Goal: Transaction & Acquisition: Book appointment/travel/reservation

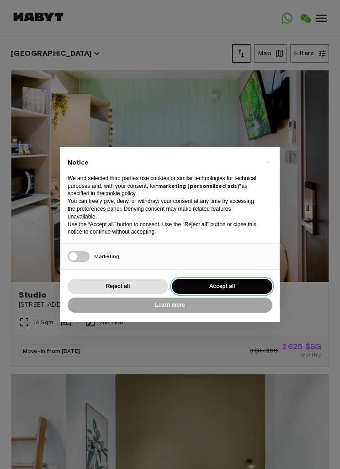
click at [228, 282] on button "Accept all" at bounding box center [222, 286] width 101 height 15
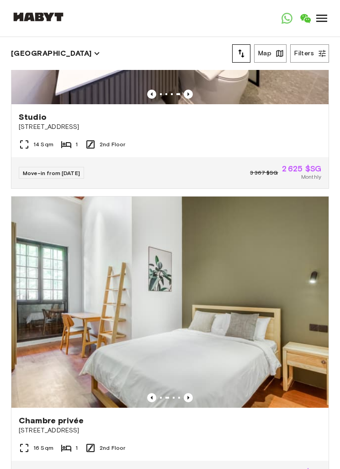
scroll to position [177, 0]
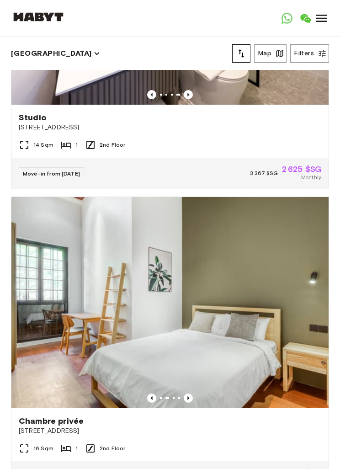
click at [311, 57] on button "Filters" at bounding box center [309, 53] width 39 height 18
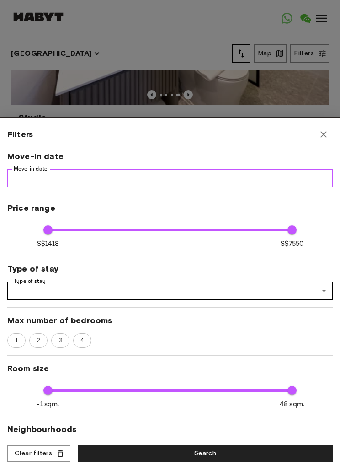
click at [20, 182] on input "Move-in date" at bounding box center [170, 178] width 326 height 18
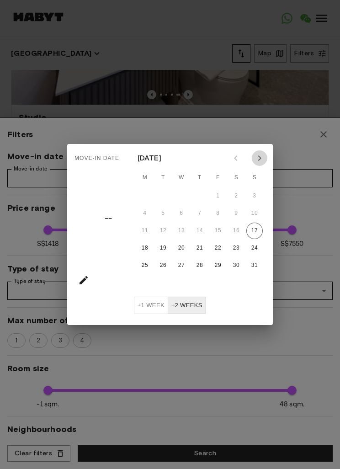
click at [261, 158] on icon "Next month" at bounding box center [259, 158] width 11 height 11
click at [239, 234] on button "20" at bounding box center [236, 231] width 16 height 16
type input "**********"
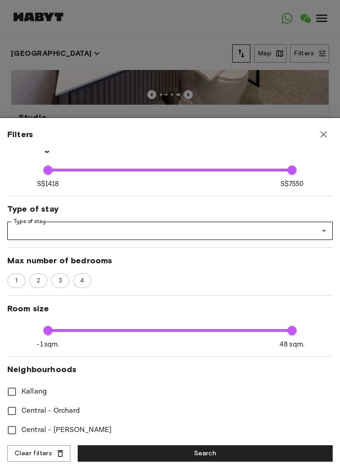
scroll to position [84, 0]
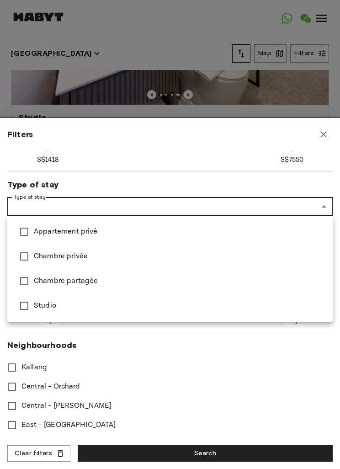
type input "****"
type input "**********"
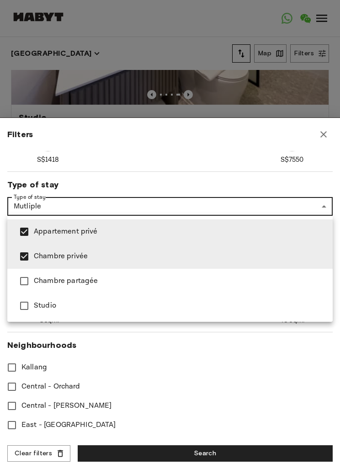
type input "****"
type input "**********"
type input "****"
type input "**********"
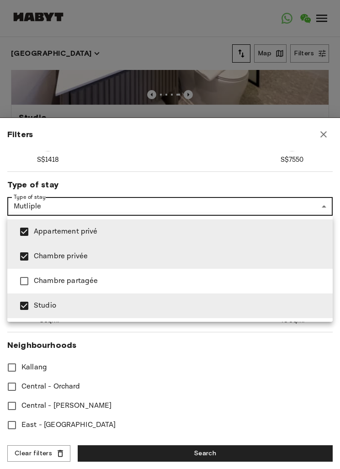
click at [317, 210] on div at bounding box center [170, 234] width 340 height 469
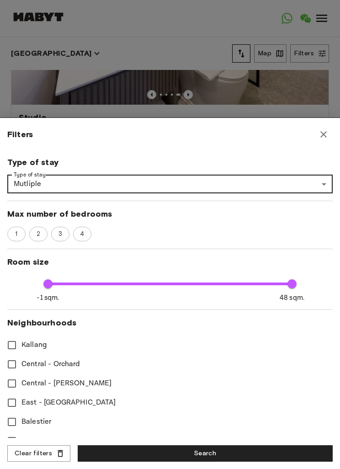
scroll to position [115, 0]
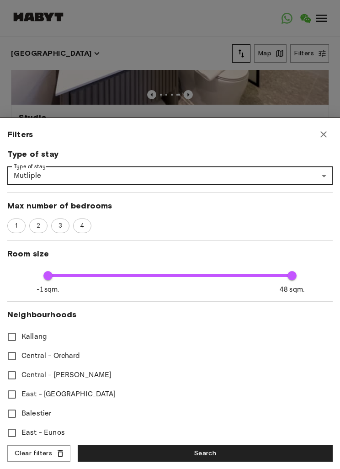
click at [17, 226] on span "1" at bounding box center [16, 225] width 12 height 9
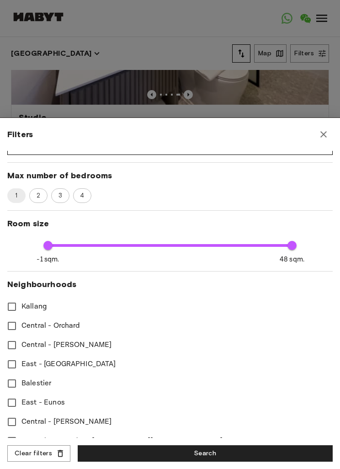
scroll to position [146, 0]
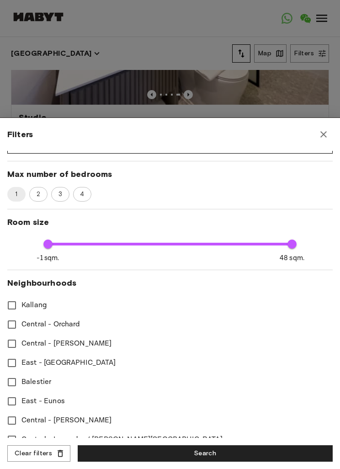
click at [37, 198] on div "2" at bounding box center [38, 194] width 18 height 15
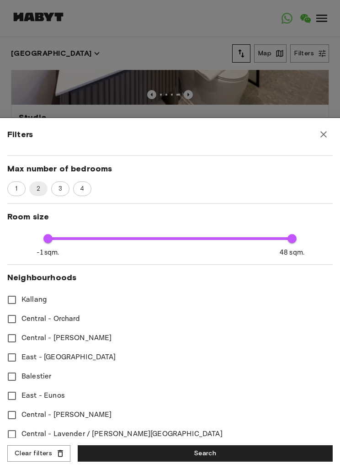
scroll to position [151, 0]
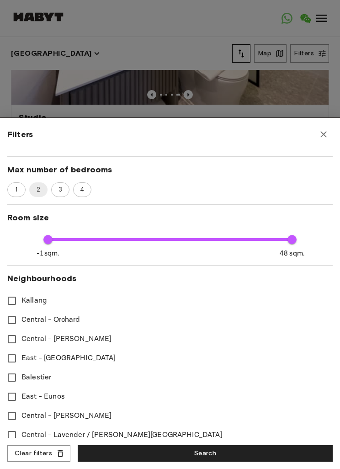
click at [8, 192] on div "1" at bounding box center [16, 189] width 18 height 15
click at [8, 194] on div "1 2 3 4" at bounding box center [170, 189] width 326 height 15
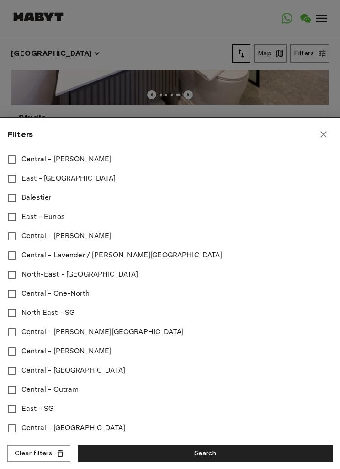
scroll to position [330, 0]
click at [209, 461] on button "Search" at bounding box center [205, 453] width 255 height 17
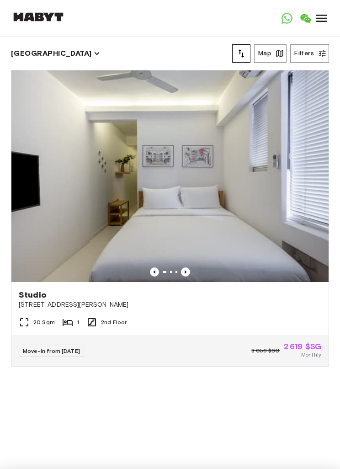
type input "****"
click at [267, 52] on button "Map" at bounding box center [270, 53] width 32 height 18
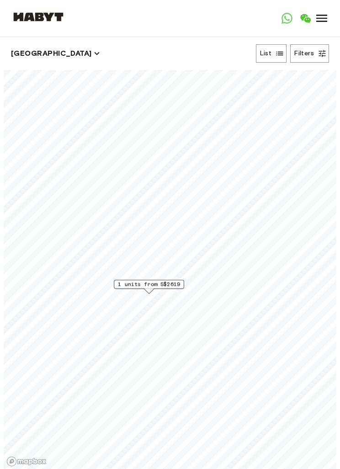
click at [169, 285] on span "1 units from S$2619" at bounding box center [149, 284] width 62 height 8
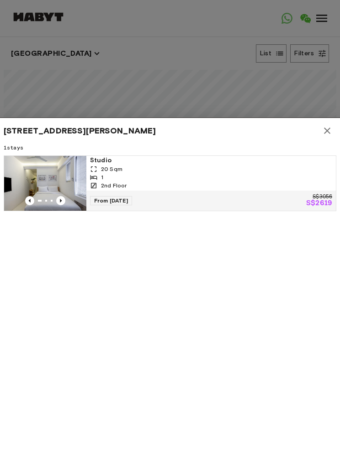
click at [334, 134] on button "button" at bounding box center [327, 131] width 18 height 18
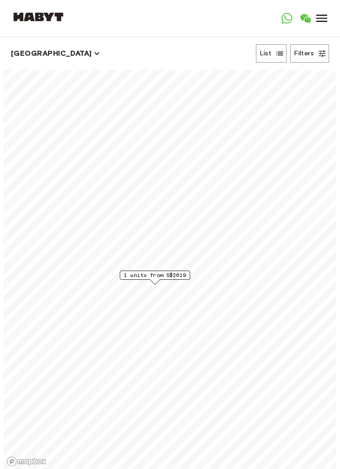
click at [173, 274] on span "1 units from S$2619" at bounding box center [155, 275] width 62 height 8
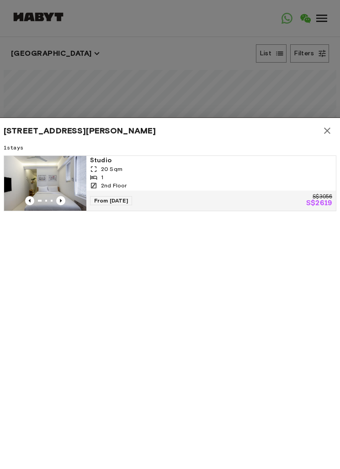
click at [29, 179] on img at bounding box center [45, 183] width 82 height 55
click at [331, 131] on icon "button" at bounding box center [327, 130] width 11 height 11
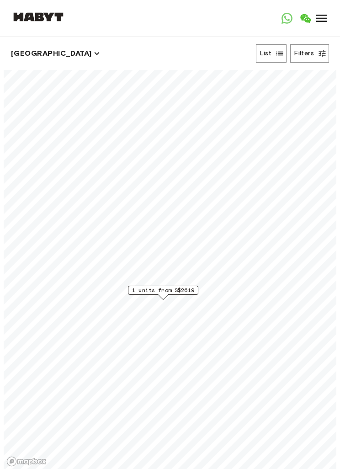
click at [268, 52] on button "List" at bounding box center [271, 53] width 31 height 18
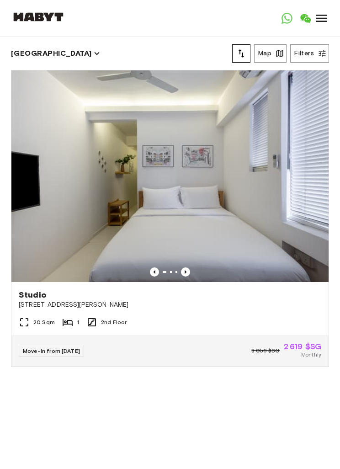
click at [310, 51] on button "Filters" at bounding box center [309, 53] width 39 height 18
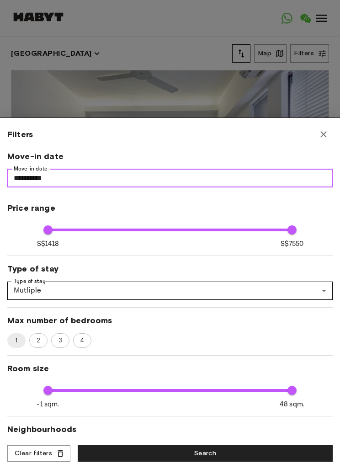
click at [269, 177] on input "**********" at bounding box center [170, 178] width 326 height 18
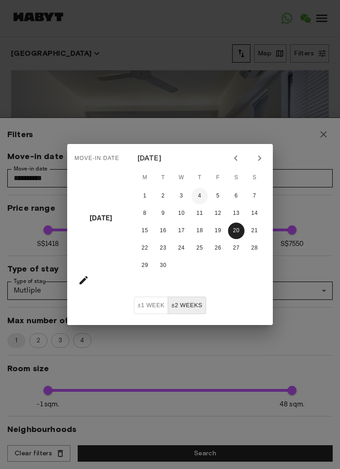
click at [202, 198] on button "4" at bounding box center [200, 196] width 16 height 16
type input "**********"
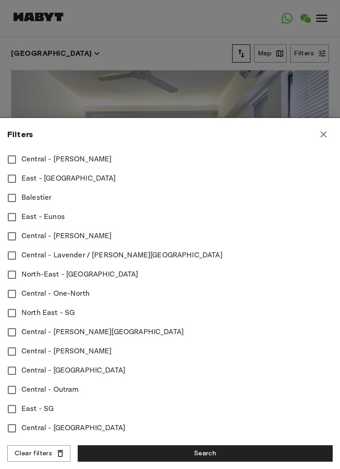
click at [220, 449] on button "Search" at bounding box center [205, 453] width 255 height 17
type input "****"
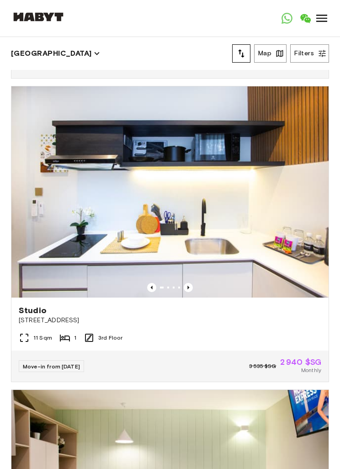
scroll to position [290, 0]
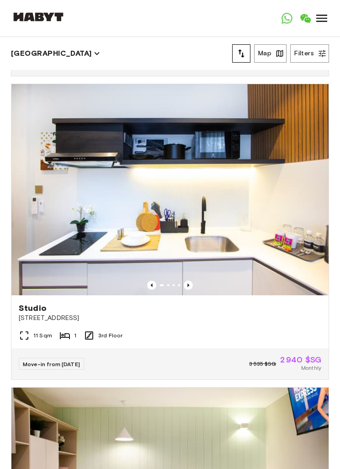
click at [271, 58] on button "Map" at bounding box center [270, 53] width 32 height 18
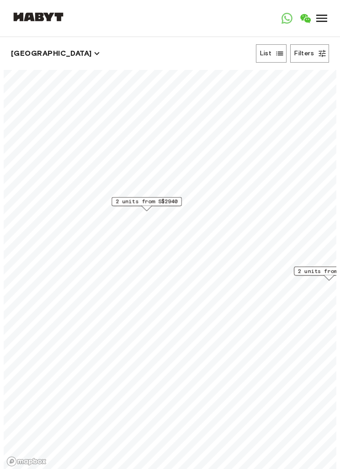
click at [153, 205] on span "2 units from S$2940" at bounding box center [147, 202] width 62 height 8
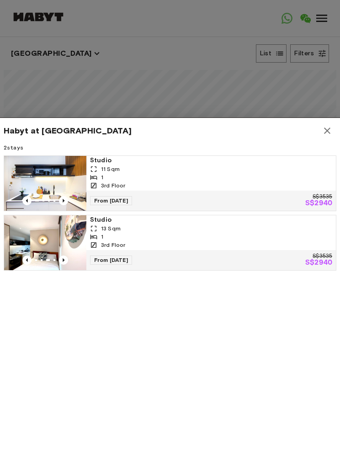
click at [26, 238] on img at bounding box center [45, 242] width 82 height 55
click at [45, 177] on img at bounding box center [45, 183] width 82 height 55
click at [337, 125] on div "Habyt at Novena 2 stays Studio 11 Sqm 1 3rd Floor From 04 Sep 25 S$3535 S$2940 …" at bounding box center [170, 294] width 340 height 352
click at [331, 124] on button "button" at bounding box center [327, 131] width 18 height 18
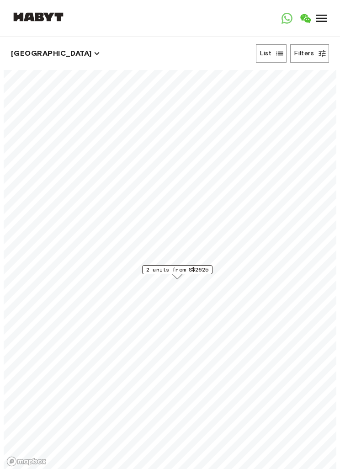
click at [200, 268] on span "2 units from S$2625" at bounding box center [177, 270] width 62 height 8
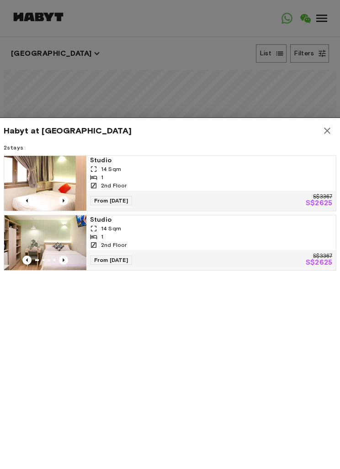
click at [37, 231] on img at bounding box center [45, 242] width 82 height 55
click at [324, 136] on icon "button" at bounding box center [327, 130] width 11 height 11
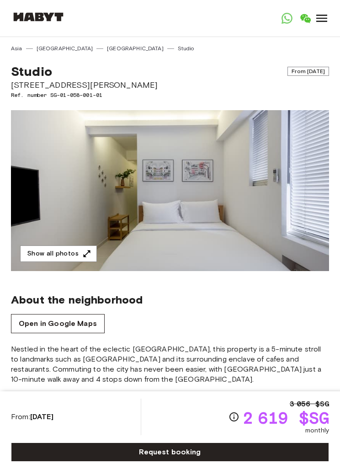
click at [62, 245] on img at bounding box center [170, 190] width 318 height 161
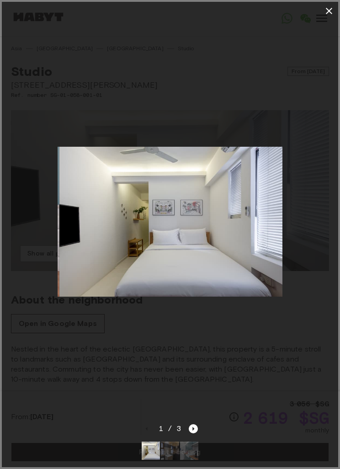
click at [332, 17] on button "button" at bounding box center [329, 11] width 18 height 18
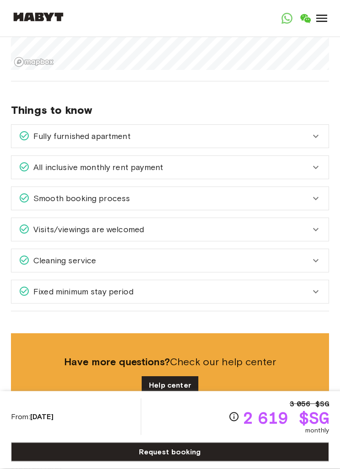
scroll to position [459, 0]
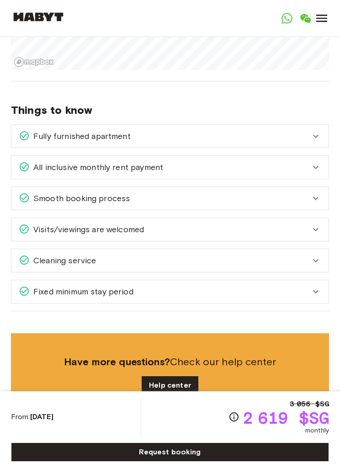
click at [311, 134] on icon at bounding box center [316, 136] width 11 height 11
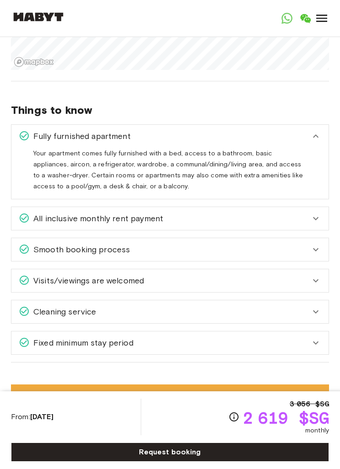
click at [319, 143] on div "Fully furnished apartment" at bounding box center [169, 136] width 317 height 23
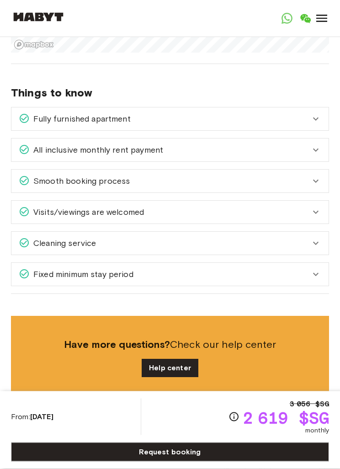
scroll to position [477, 0]
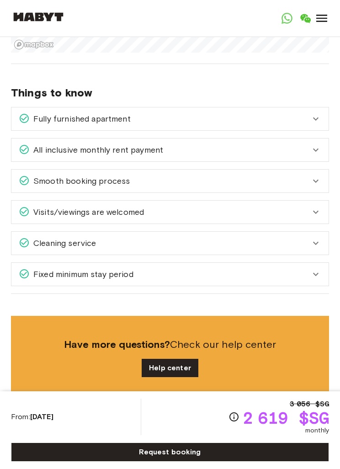
click at [317, 155] on icon at bounding box center [316, 150] width 11 height 11
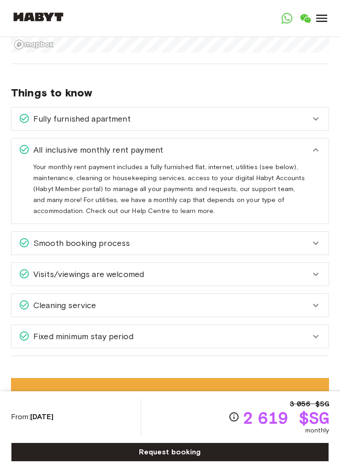
click at [315, 158] on div "All inclusive monthly rent payment" at bounding box center [169, 150] width 317 height 23
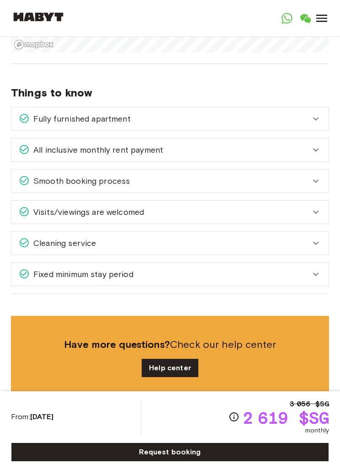
click at [319, 149] on icon at bounding box center [315, 150] width 5 height 3
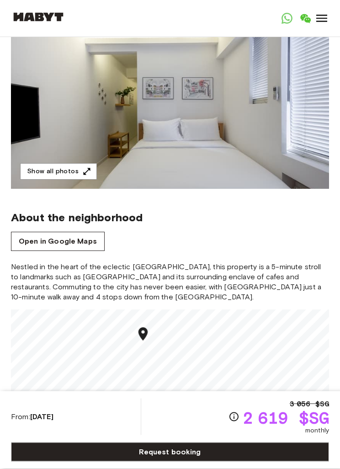
scroll to position [0, 0]
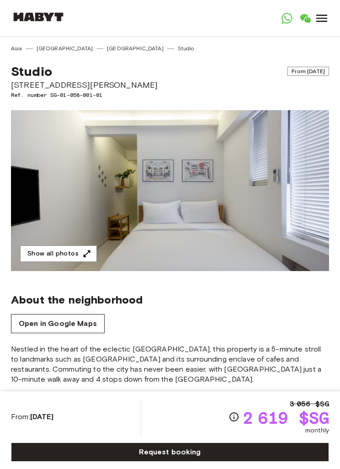
click at [49, 255] on button "Show all photos" at bounding box center [58, 254] width 77 height 17
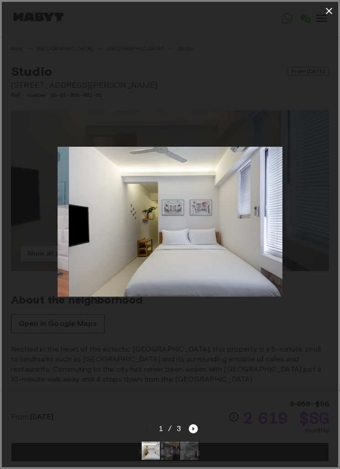
click at [337, 11] on button "button" at bounding box center [329, 11] width 18 height 18
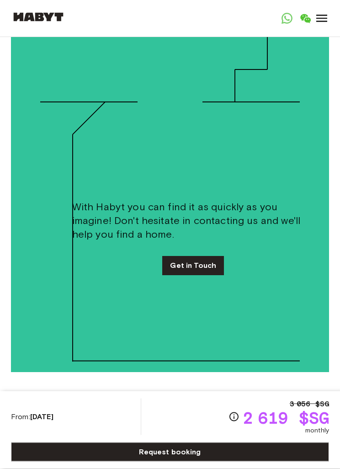
scroll to position [2157, 0]
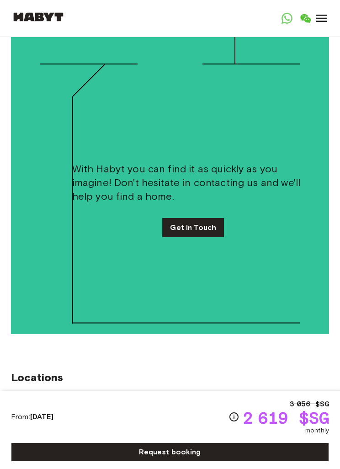
click at [198, 218] on link "Get in Touch" at bounding box center [193, 227] width 62 height 19
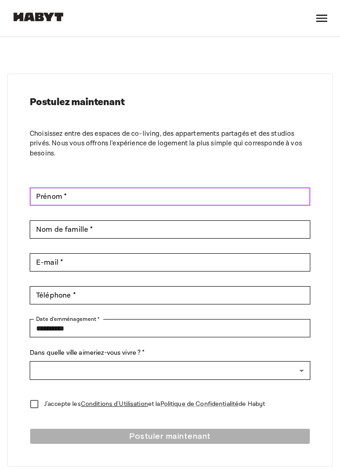
click at [188, 193] on input "Prénom *" at bounding box center [170, 196] width 281 height 18
type input "********"
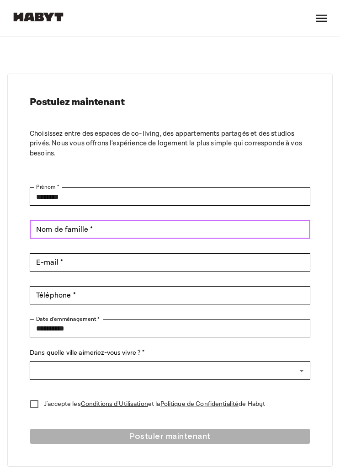
click at [188, 225] on input "Nom de famille *" at bounding box center [170, 229] width 281 height 18
type input "*********"
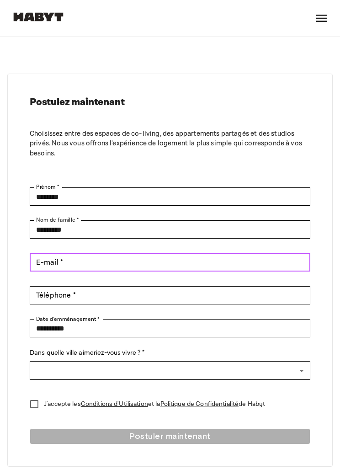
click at [48, 268] on input "E-mail *" at bounding box center [170, 262] width 281 height 18
type input "**********"
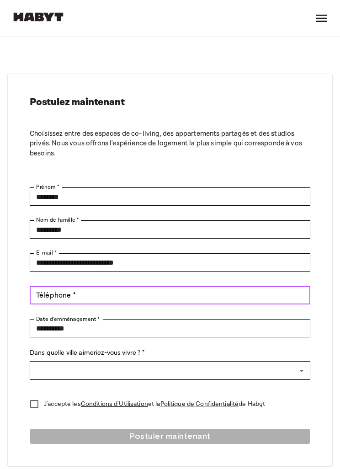
click at [56, 297] on div "Téléphone * Téléphone *" at bounding box center [170, 295] width 281 height 18
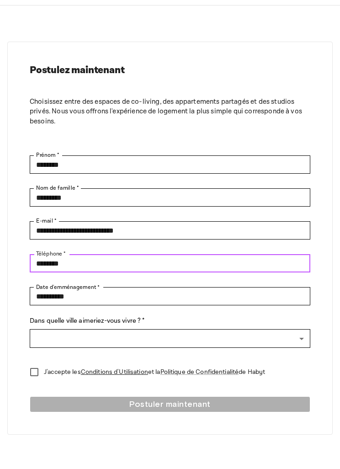
type input "********"
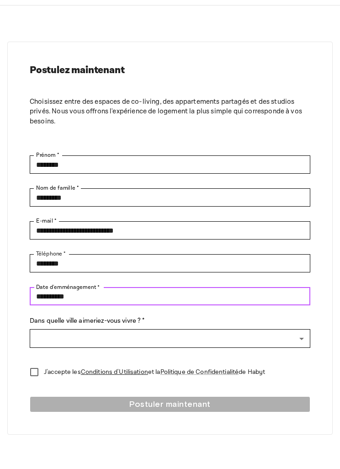
click at [213, 319] on input "**********" at bounding box center [170, 328] width 281 height 18
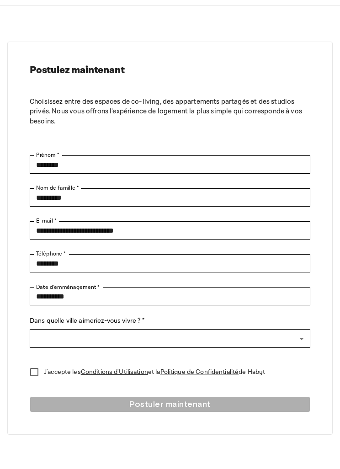
scroll to position [32, 0]
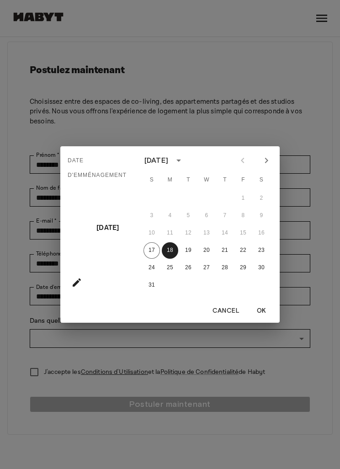
click at [273, 168] on button "Next month" at bounding box center [267, 161] width 16 height 16
click at [263, 241] on button "20" at bounding box center [261, 233] width 16 height 16
click at [246, 259] on button "26" at bounding box center [243, 250] width 16 height 16
type input "**********"
click at [268, 320] on button "OK" at bounding box center [261, 311] width 29 height 17
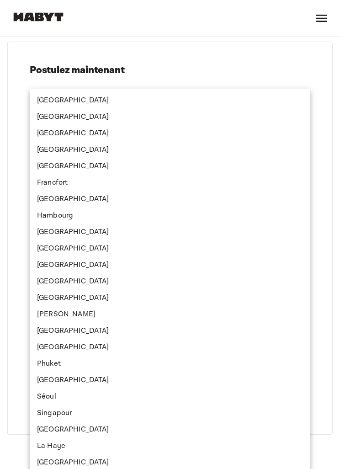
click at [4, 337] on div at bounding box center [170, 234] width 340 height 469
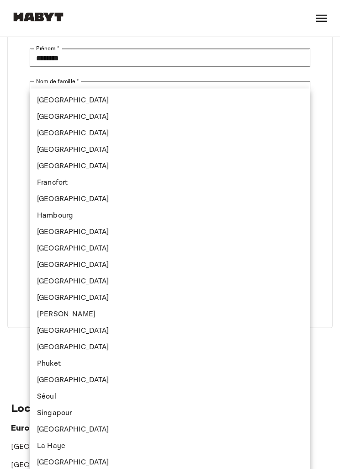
scroll to position [137, 0]
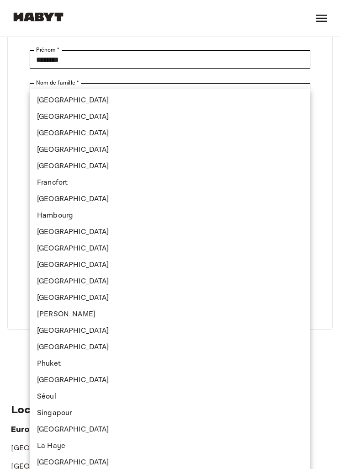
click at [79, 417] on li "Singapour" at bounding box center [170, 413] width 281 height 16
type input "*********"
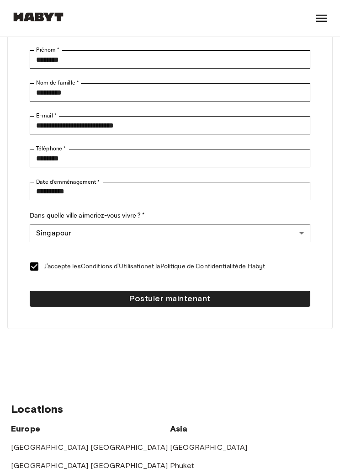
click at [217, 301] on button "Postuler maintenant" at bounding box center [170, 299] width 281 height 16
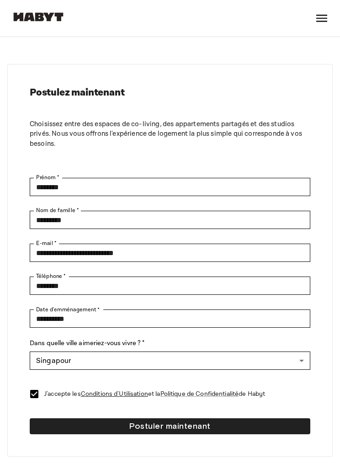
scroll to position [0, 0]
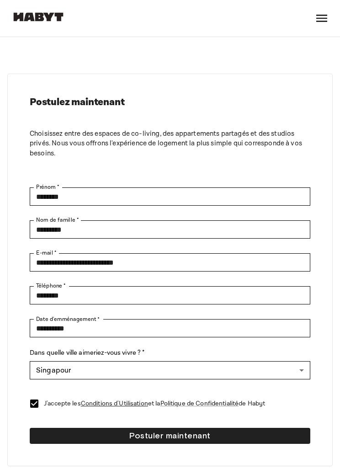
click at [318, 22] on icon at bounding box center [322, 18] width 15 height 15
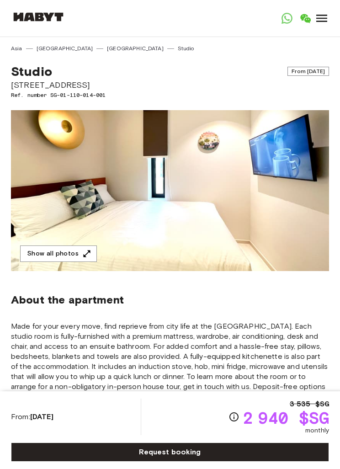
click at [37, 252] on button "Show all photos" at bounding box center [58, 254] width 77 height 17
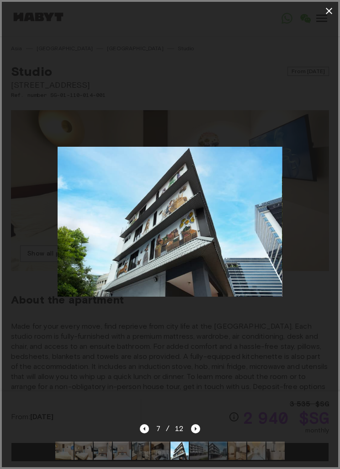
click at [332, 14] on icon "button" at bounding box center [329, 10] width 11 height 11
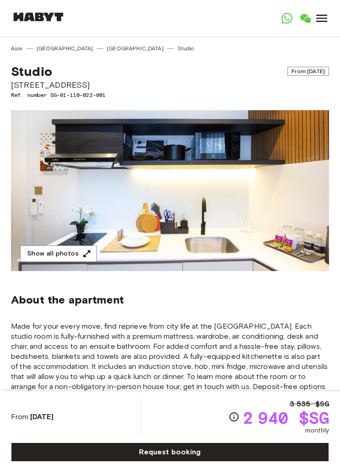
click at [42, 249] on button "Show all photos" at bounding box center [58, 254] width 77 height 17
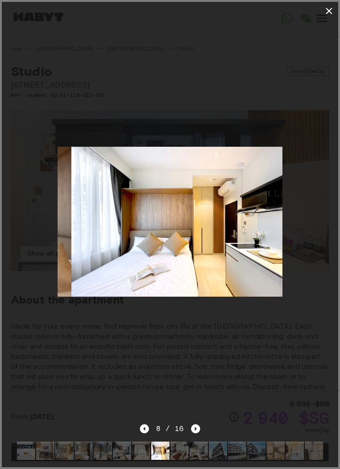
click at [332, 12] on icon "button" at bounding box center [329, 10] width 11 height 11
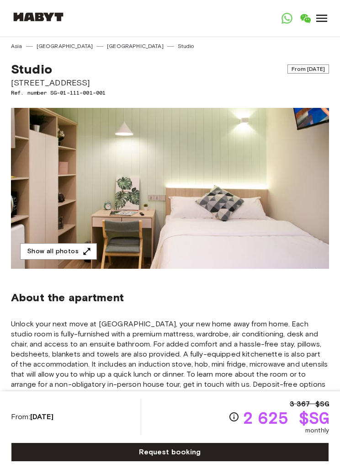
scroll to position [3, 0]
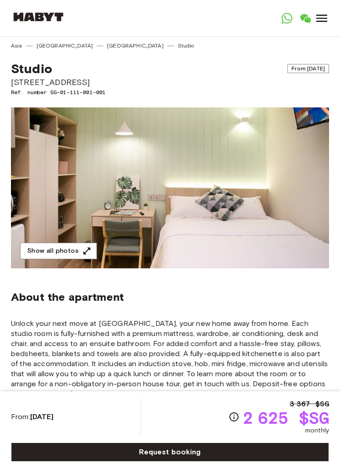
click at [60, 245] on button "Show all photos" at bounding box center [58, 251] width 77 height 17
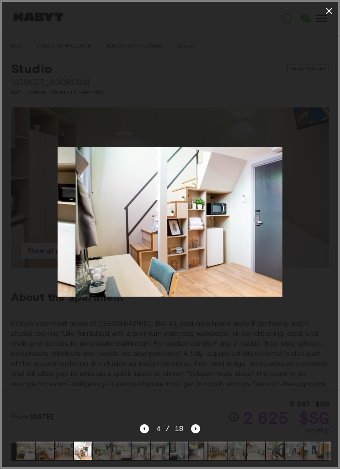
click at [332, 13] on icon "button" at bounding box center [329, 10] width 11 height 11
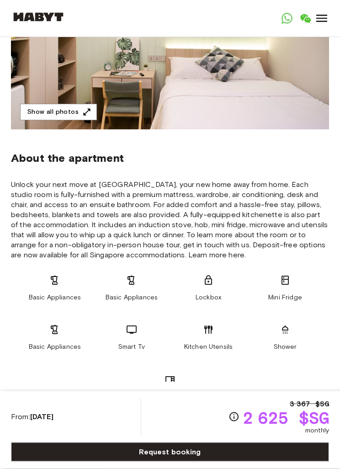
scroll to position [0, 0]
